Goal: Task Accomplishment & Management: Manage account settings

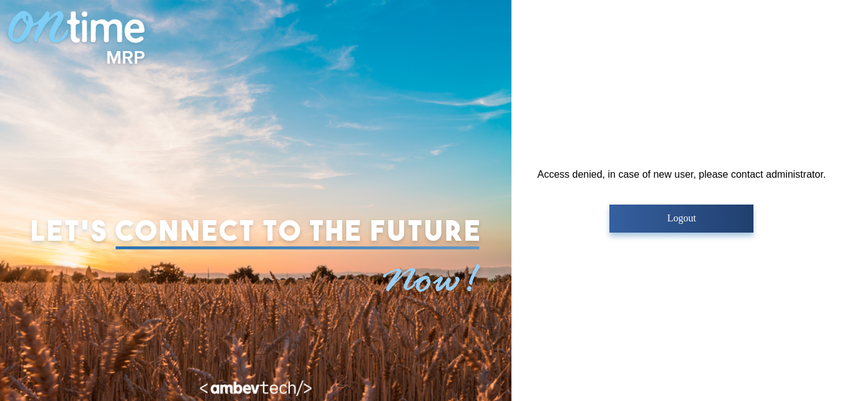
click at [685, 222] on p "Logout" at bounding box center [681, 218] width 137 height 11
click at [695, 220] on p "Logout" at bounding box center [681, 218] width 137 height 11
click at [680, 218] on p "Logout" at bounding box center [681, 218] width 137 height 11
click at [666, 224] on button "Logout" at bounding box center [681, 219] width 144 height 28
click at [662, 249] on div "Access denied, in case of new user, please contact administrator. Logout" at bounding box center [681, 200] width 340 height 401
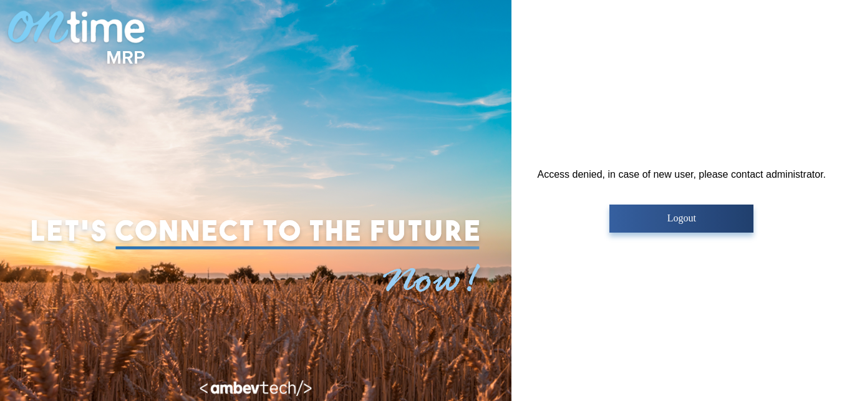
click at [675, 214] on p "Logout" at bounding box center [681, 218] width 137 height 11
